Goal: Task Accomplishment & Management: Manage account settings

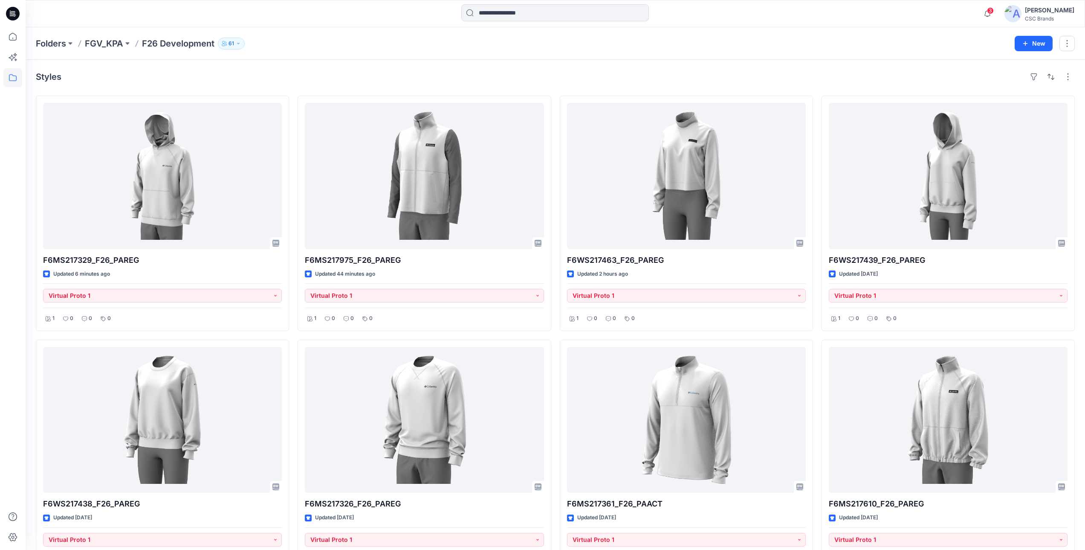
click at [307, 57] on div "Folders FGV_KPA F26 Development 61 New" at bounding box center [556, 43] width 1060 height 32
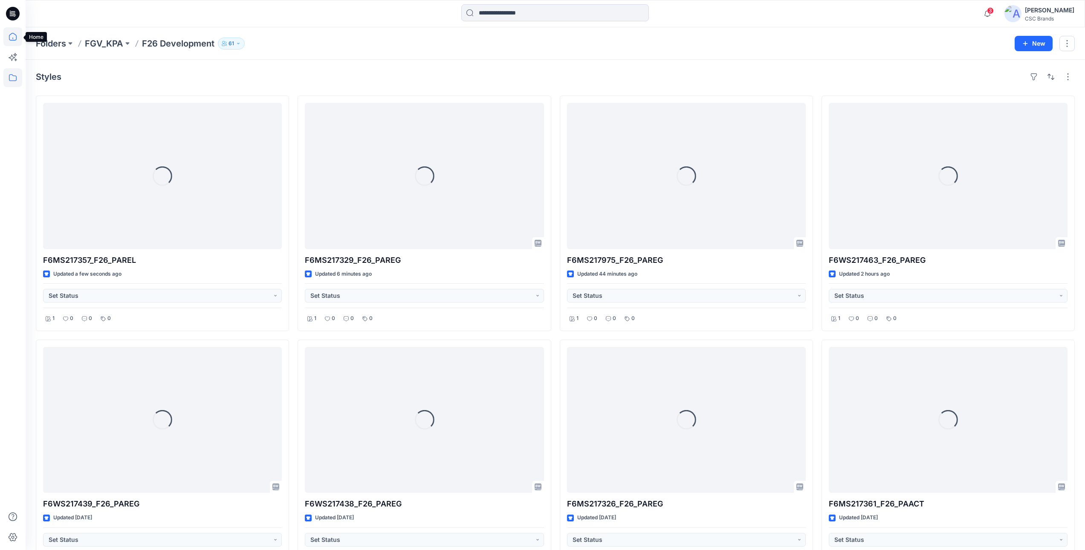
click at [14, 32] on icon at bounding box center [12, 36] width 19 height 19
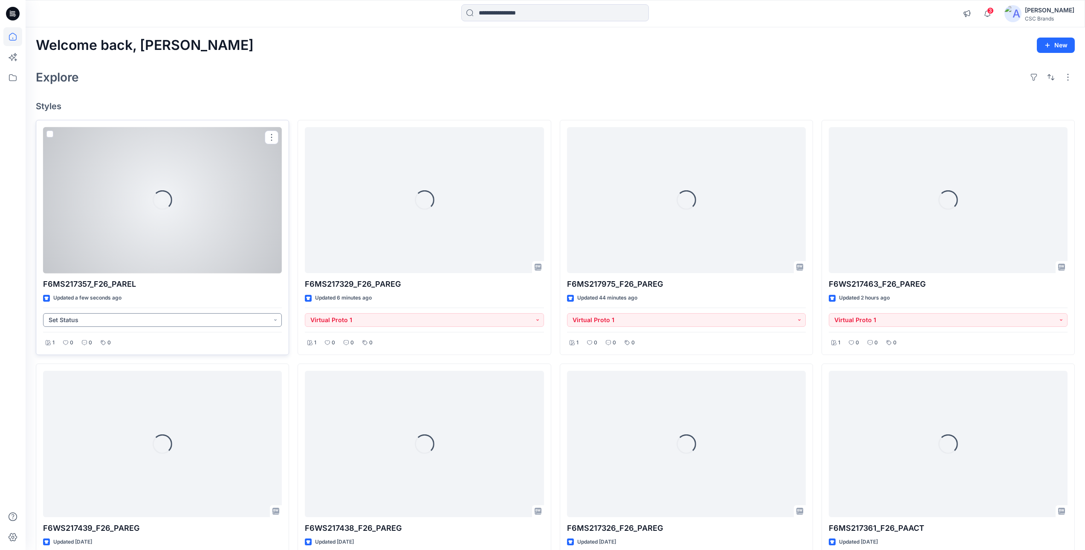
click at [165, 320] on button "Set Status" at bounding box center [162, 320] width 239 height 14
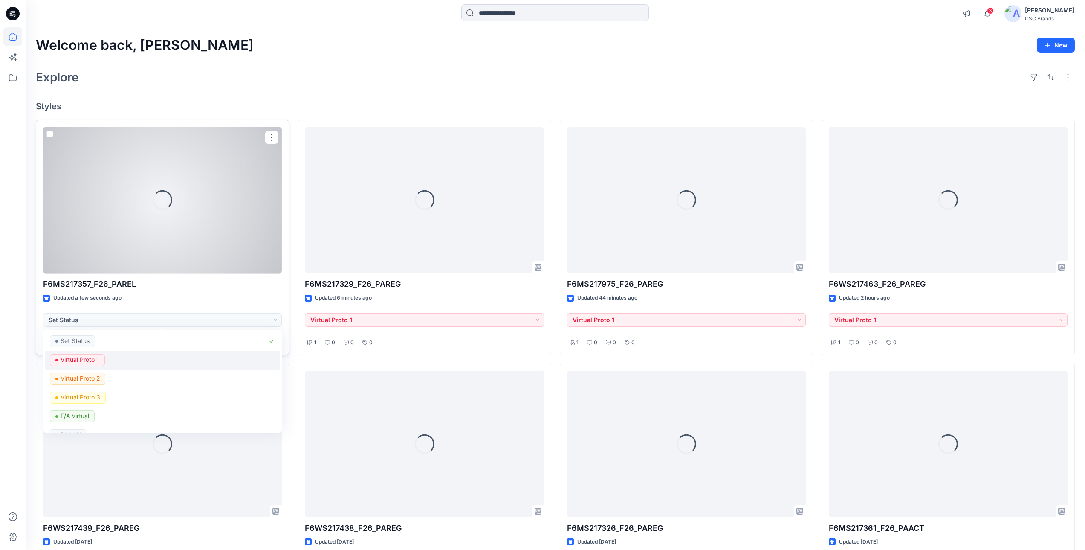
click at [110, 359] on div "Virtual Proto 1" at bounding box center [162, 360] width 225 height 12
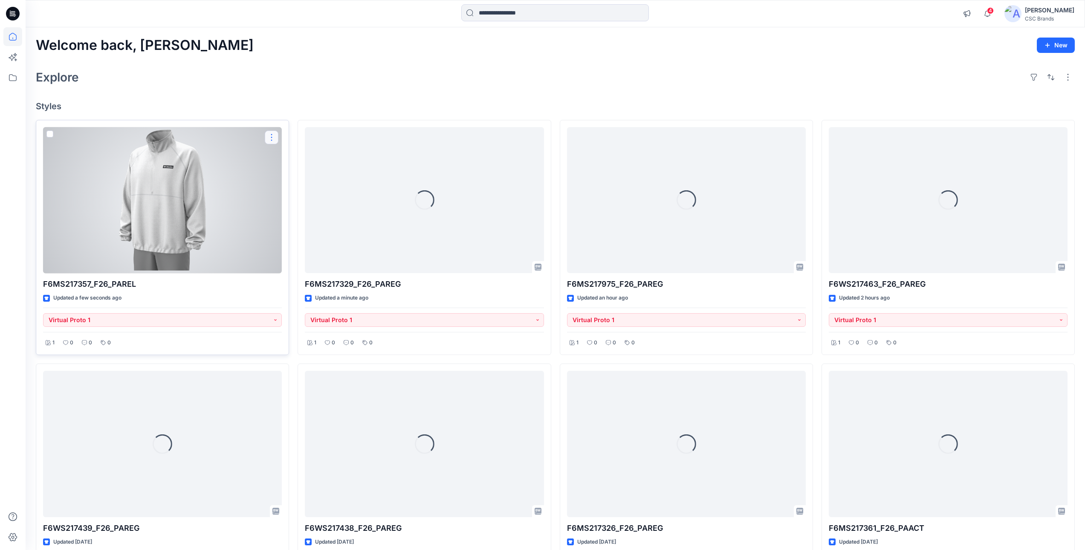
click at [273, 139] on button "button" at bounding box center [272, 138] width 14 height 14
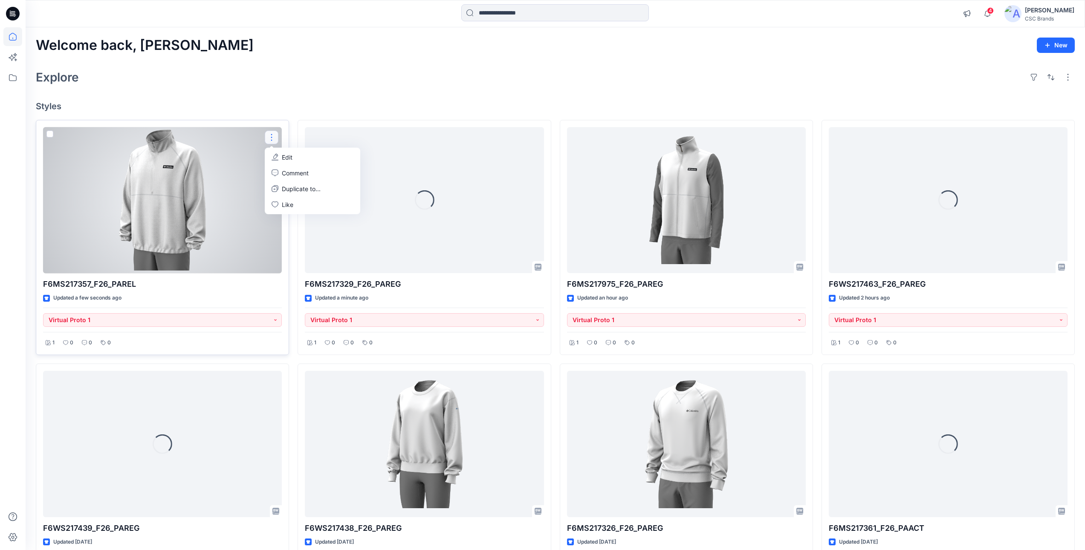
click at [289, 159] on p "Edit" at bounding box center [287, 157] width 11 height 9
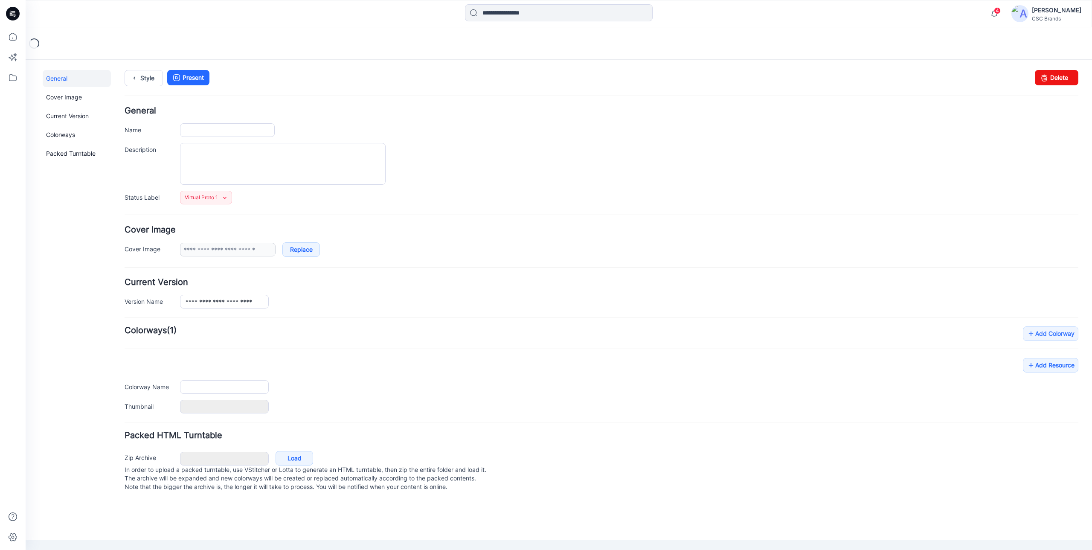
type input "**********"
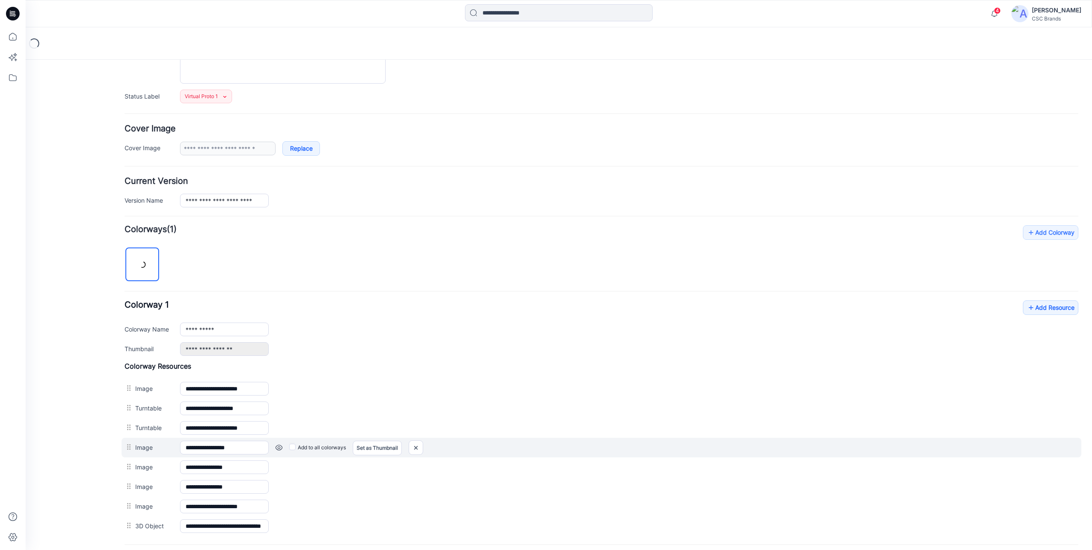
scroll to position [185, 0]
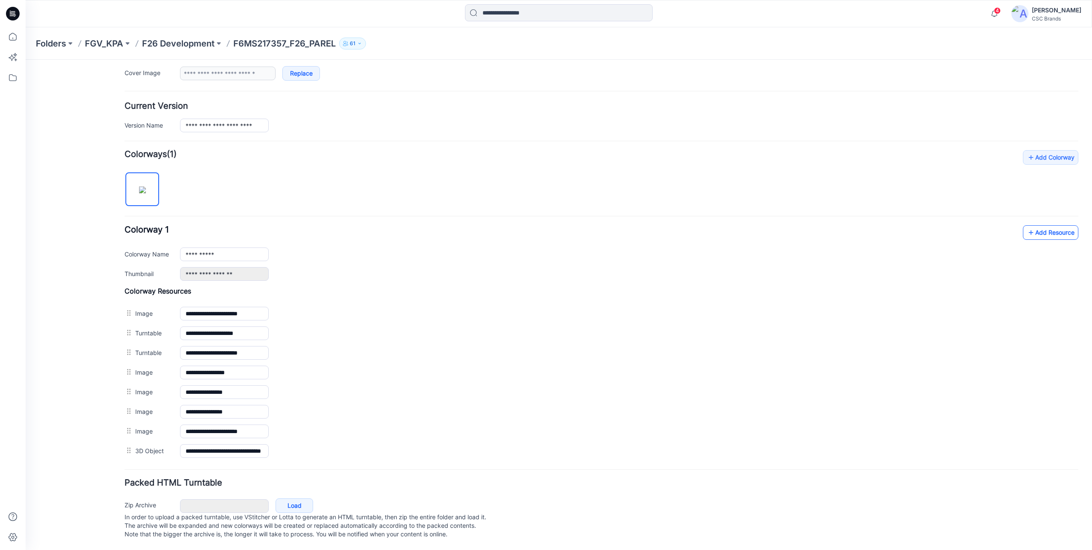
click at [1038, 228] on link "Add Resource" at bounding box center [1050, 232] width 55 height 15
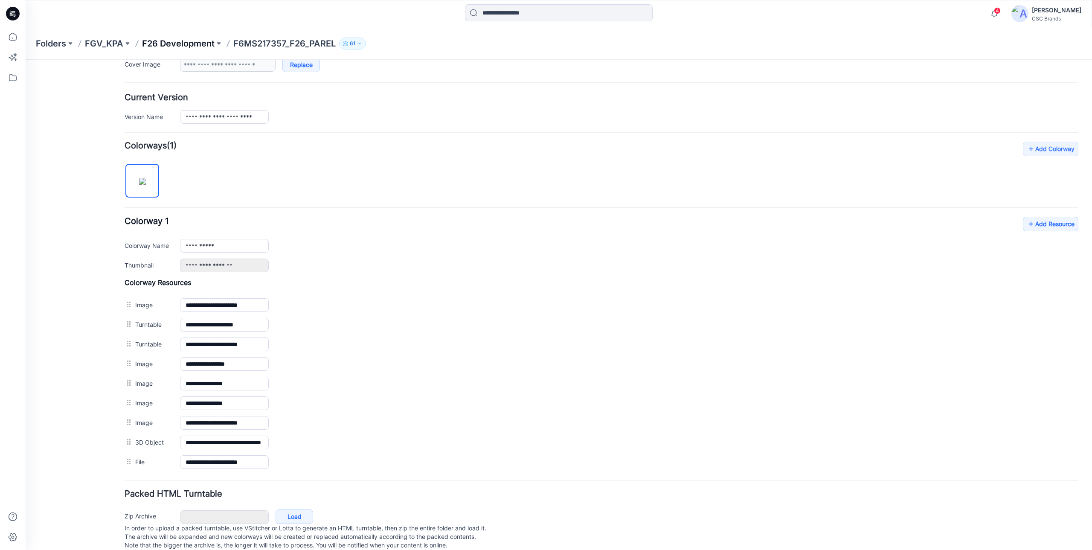
click at [174, 46] on p "F26 Development" at bounding box center [178, 44] width 73 height 12
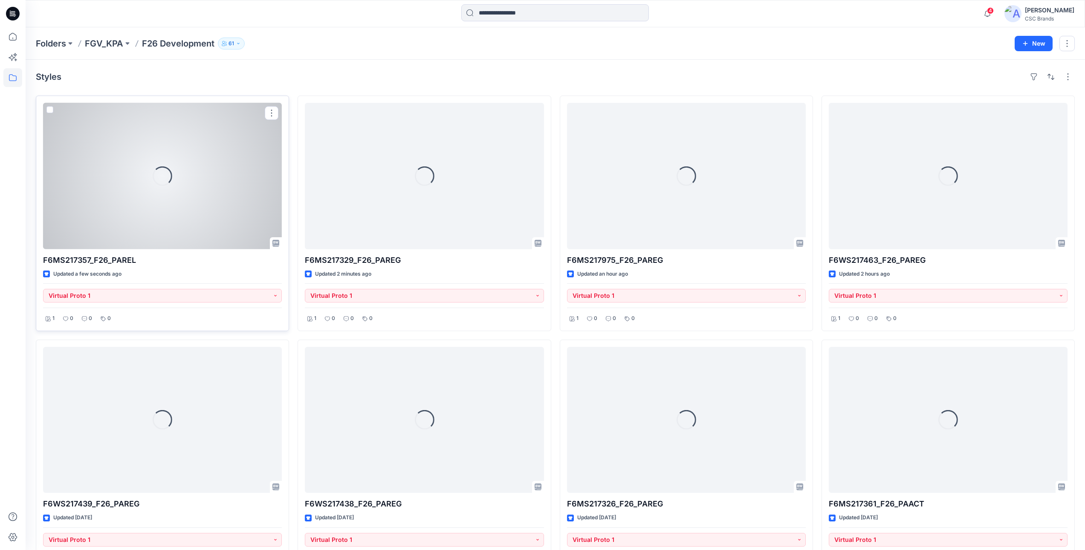
click at [182, 220] on div "Loading..." at bounding box center [162, 176] width 239 height 146
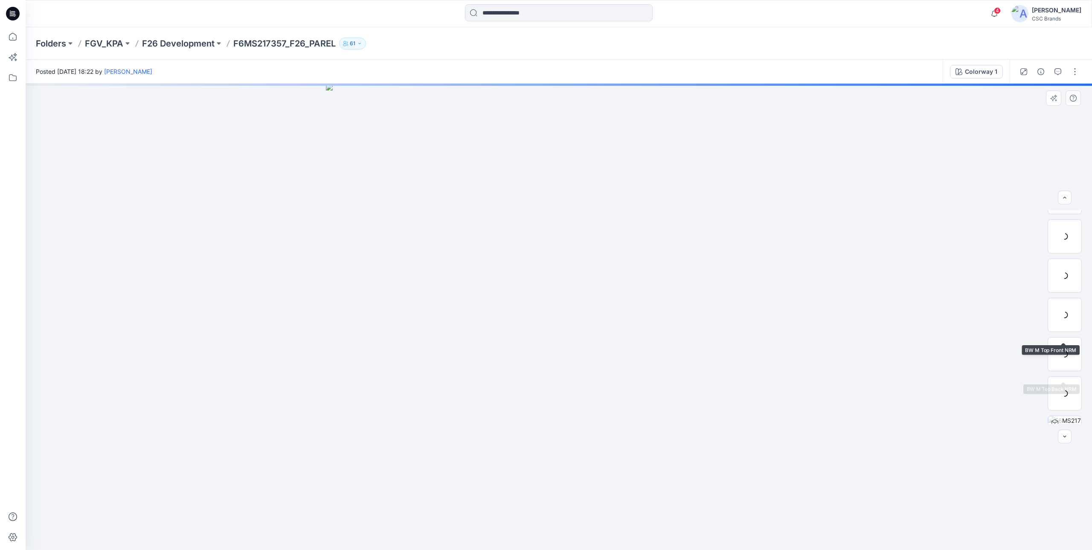
scroll to position [135, 0]
